Goal: Information Seeking & Learning: Learn about a topic

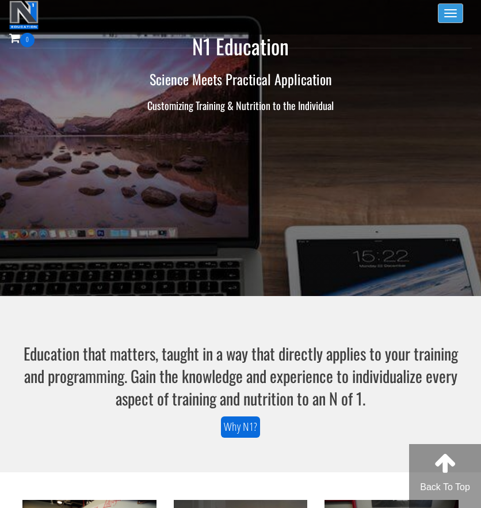
click at [444, 18] on button "Toggle navigation" at bounding box center [450, 13] width 25 height 20
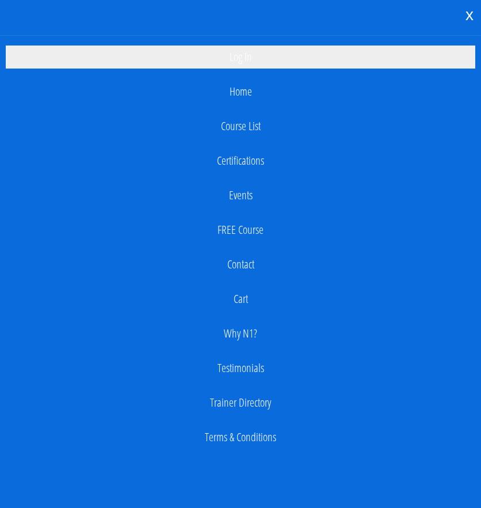
click at [257, 56] on link "Log In" at bounding box center [241, 56] width 470 height 23
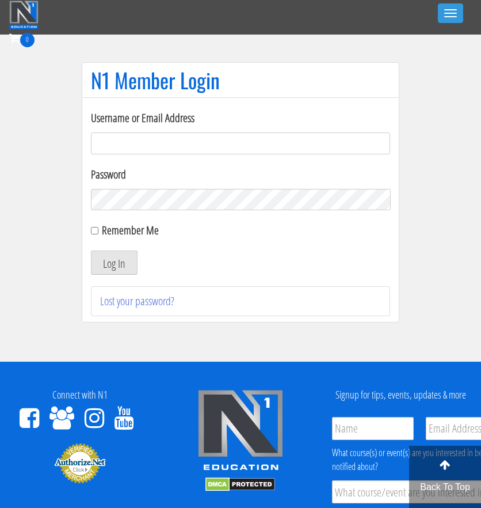
type input "[EMAIL_ADDRESS][DOMAIN_NAME]"
click at [92, 229] on input "Remember Me" at bounding box center [94, 230] width 7 height 7
checkbox input "true"
click at [109, 264] on button "Log In" at bounding box center [114, 262] width 47 height 24
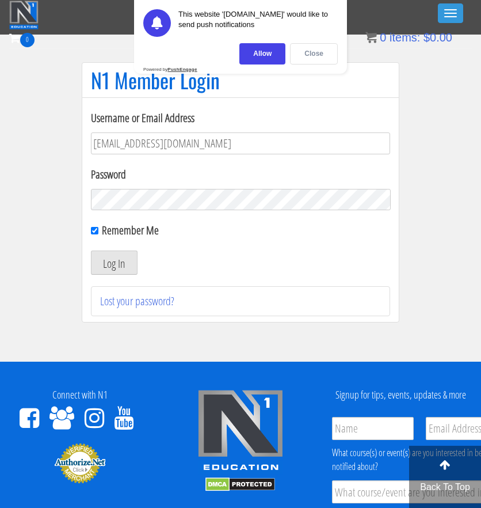
click at [318, 52] on div "Close" at bounding box center [314, 53] width 48 height 21
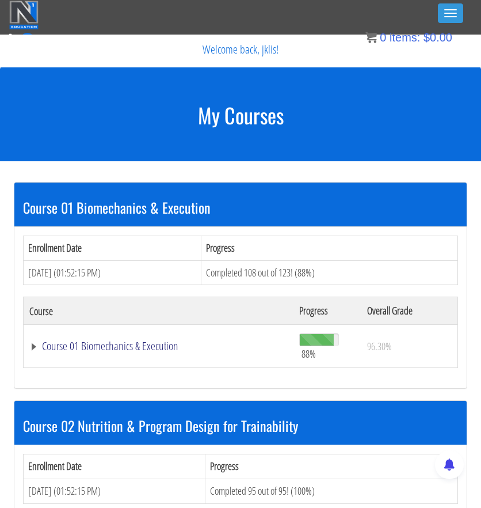
click at [36, 342] on link "Course 01 Biomechanics & Execution" at bounding box center [158, 346] width 258 height 12
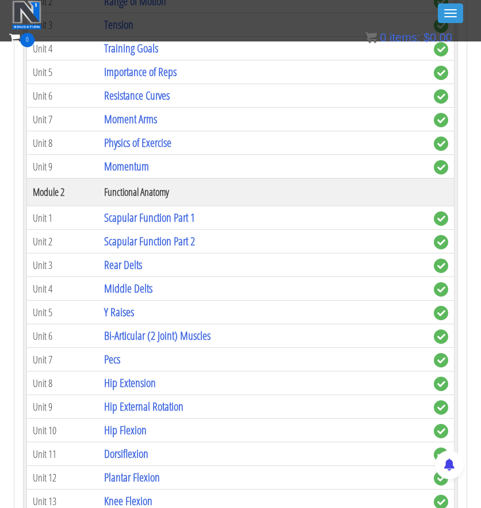
scroll to position [403, 0]
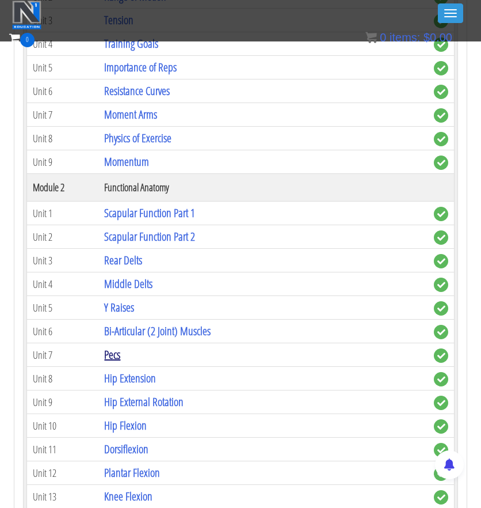
click at [113, 353] on link "Pecs" at bounding box center [112, 354] width 16 height 16
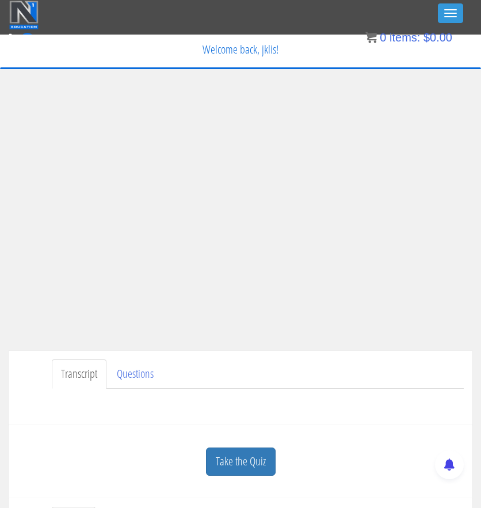
click at [312, 375] on ul "Transcript Questions" at bounding box center [258, 373] width 412 height 29
click at [371, 377] on ul "Transcript Questions" at bounding box center [258, 373] width 412 height 29
click at [363, 376] on ul "Transcript Questions" at bounding box center [258, 373] width 412 height 29
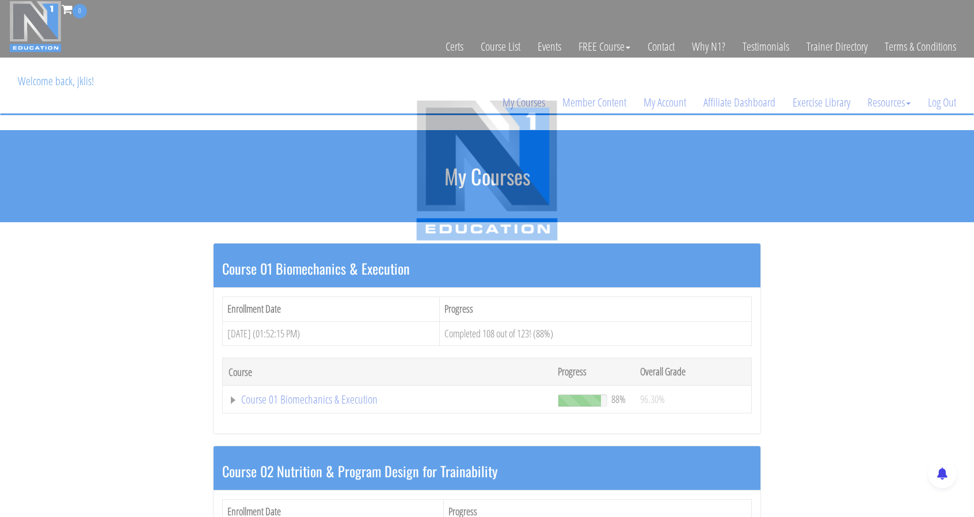
scroll to position [403, 0]
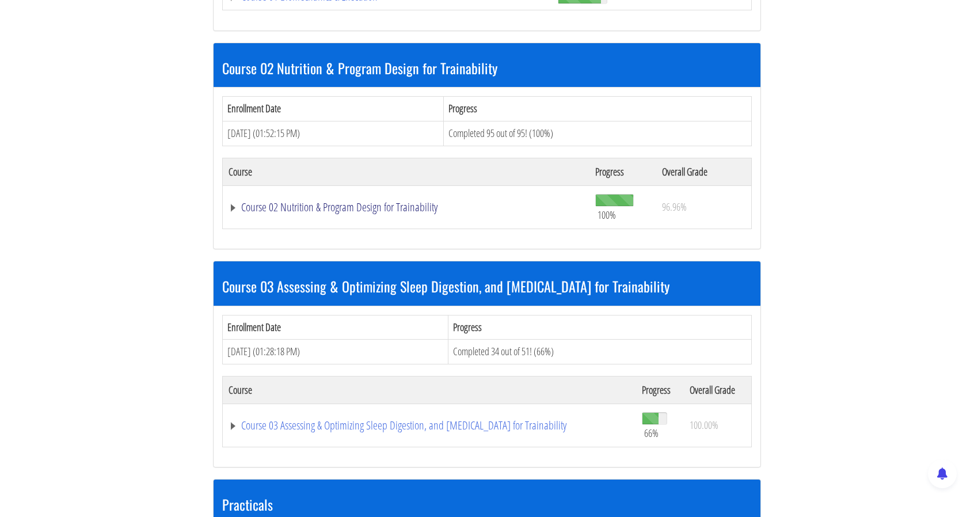
click at [236, 203] on link "Course 02 Nutrition & Program Design for Trainability" at bounding box center [405, 207] width 355 height 12
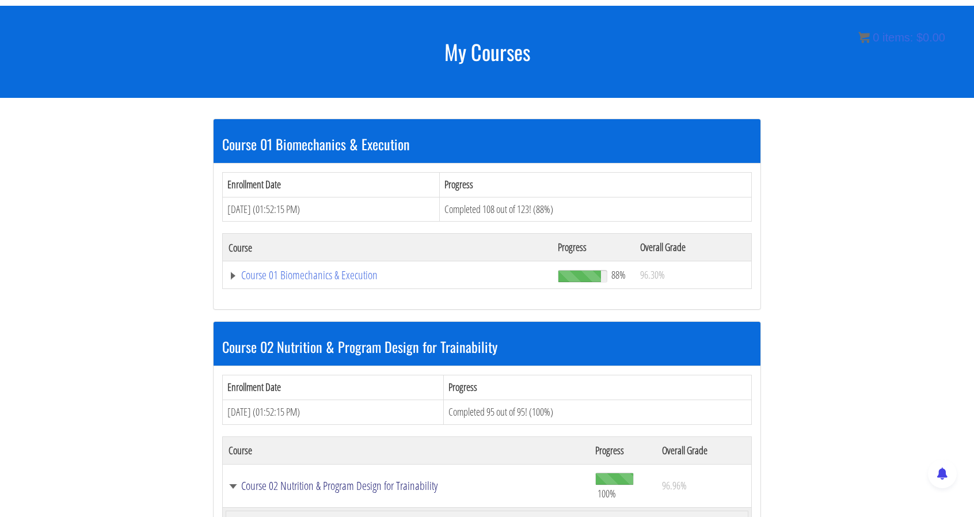
scroll to position [125, 0]
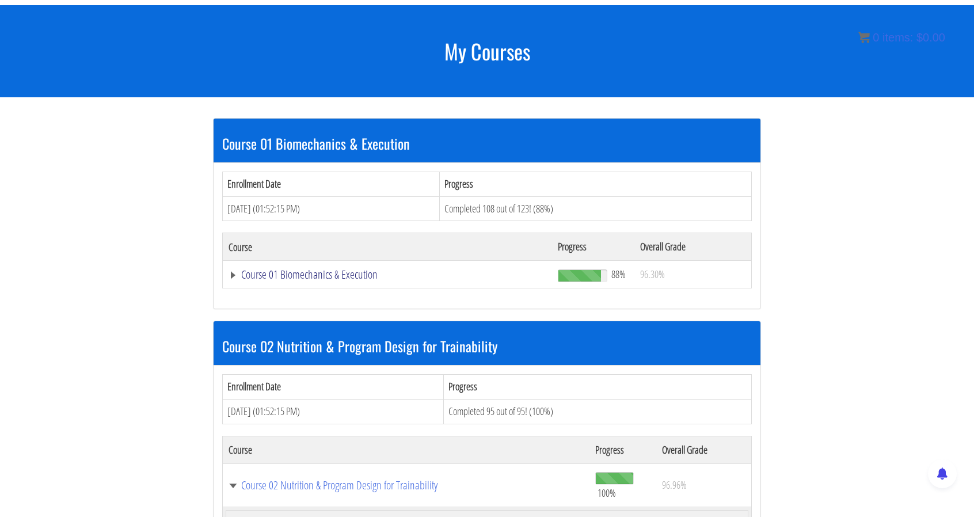
click at [234, 270] on link "Course 01 Biomechanics & Execution" at bounding box center [387, 275] width 318 height 12
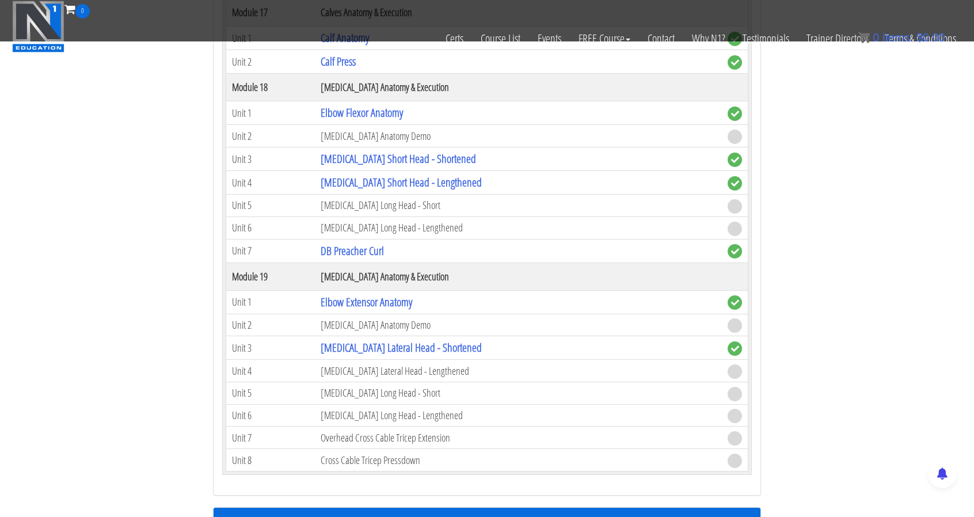
scroll to position [3290, 0]
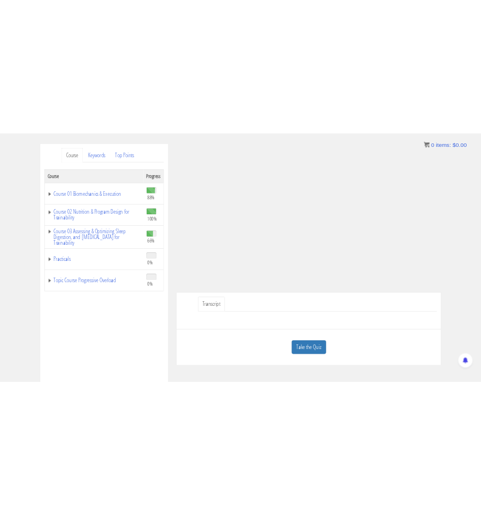
scroll to position [109, 0]
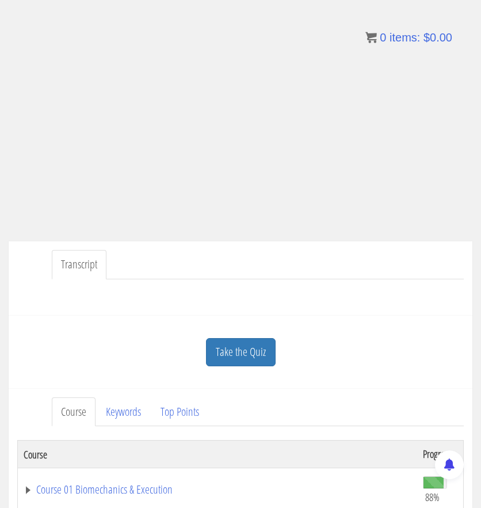
click at [372, 281] on div at bounding box center [240, 293] width 447 height 28
click at [318, 266] on ul "Transcript" at bounding box center [258, 264] width 412 height 29
click at [330, 262] on ul "Transcript" at bounding box center [258, 264] width 412 height 29
click at [348, 250] on ul "Transcript" at bounding box center [258, 264] width 412 height 29
click at [285, 269] on ul "Transcript" at bounding box center [258, 264] width 412 height 29
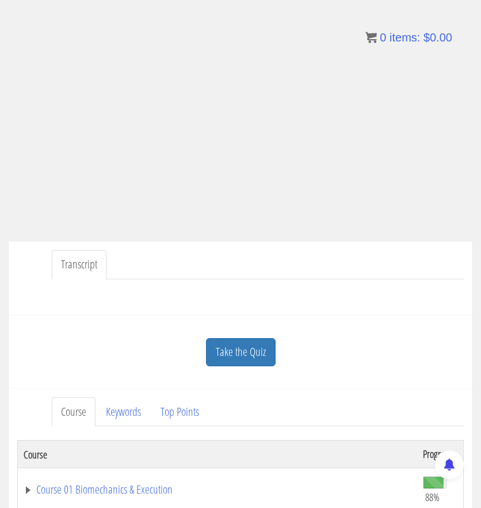
click at [342, 263] on ul "Transcript" at bounding box center [258, 264] width 412 height 29
click at [297, 261] on ul "Transcript" at bounding box center [258, 264] width 412 height 29
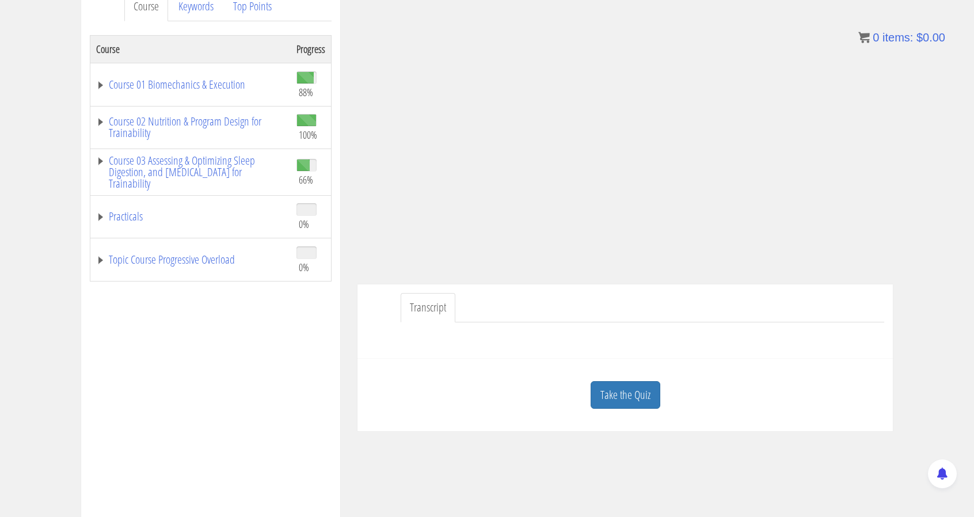
scroll to position [171, 0]
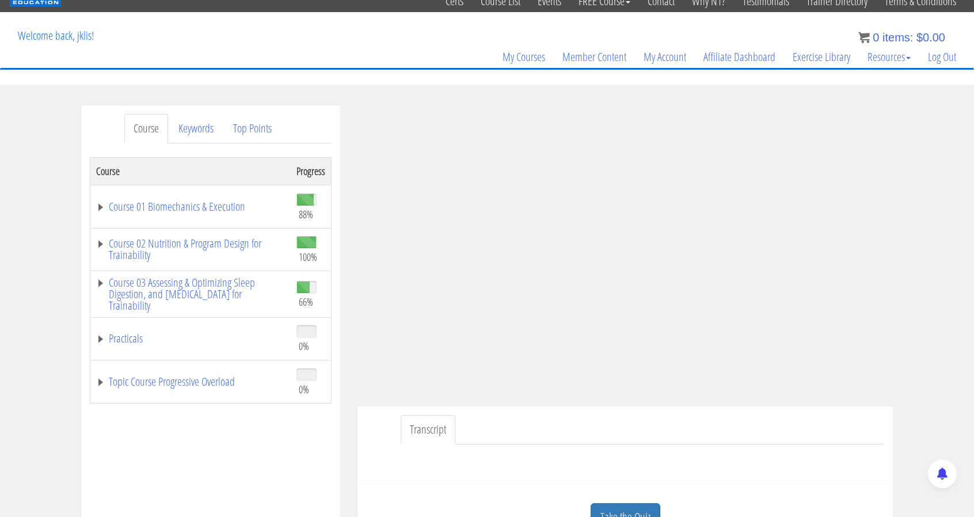
scroll to position [115, 0]
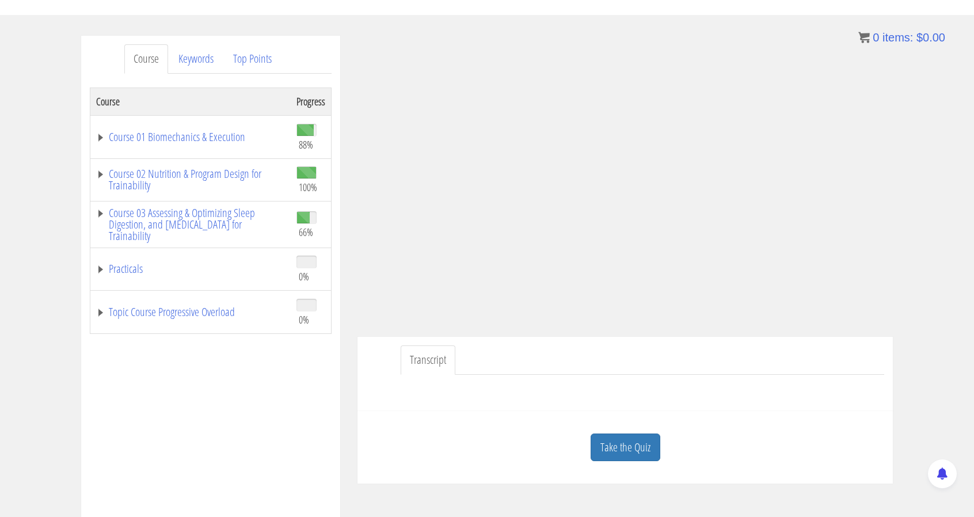
click at [701, 361] on ul "Transcript" at bounding box center [641, 359] width 483 height 29
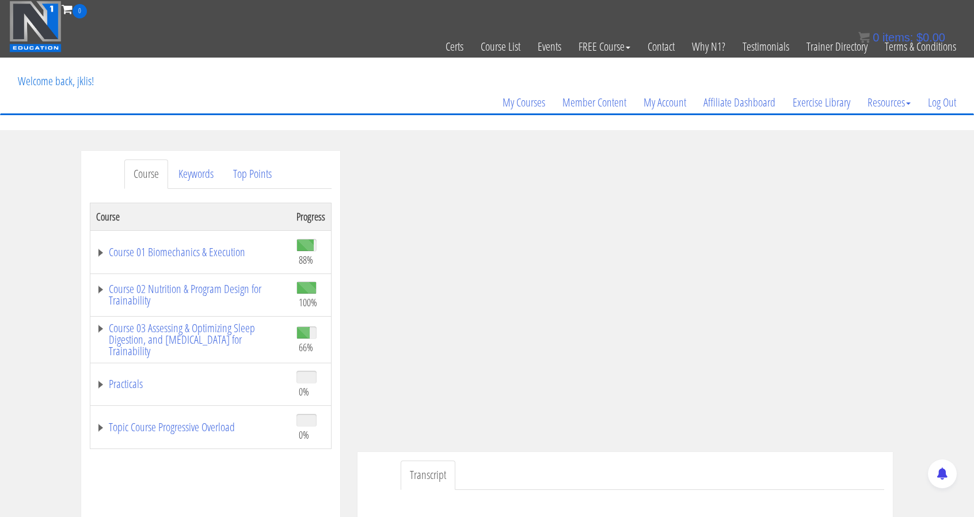
click at [491, 140] on section "Course Keywords Top Points Course Progress Course 01 Biomechanics & Execution 8…" at bounding box center [487, 476] width 974 height 692
click at [940, 307] on div "Course Keywords Top Points Course Progress Course 01 Biomechanics & Execution 8…" at bounding box center [487, 476] width 974 height 650
click at [936, 325] on div "Course Keywords Top Points Course Progress Course 01 Biomechanics & Execution 8…" at bounding box center [487, 476] width 974 height 650
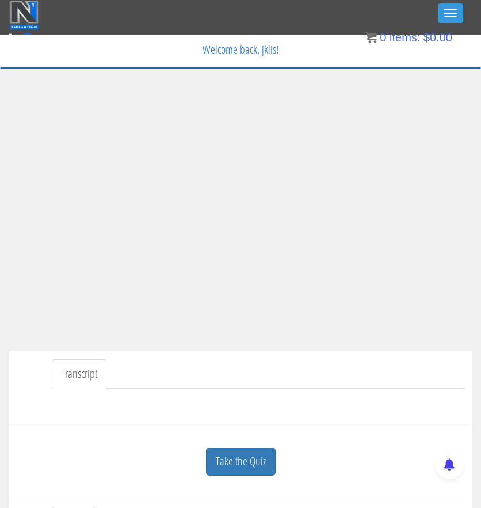
click at [192, 371] on ul "Transcript" at bounding box center [258, 373] width 412 height 29
click at [354, 370] on ul "Transcript" at bounding box center [258, 373] width 412 height 29
